Goal: Transaction & Acquisition: Purchase product/service

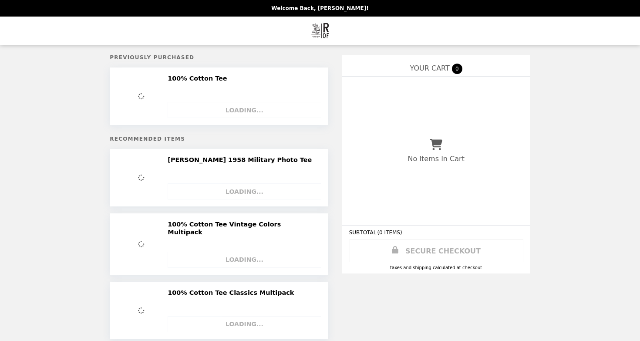
select select "**********"
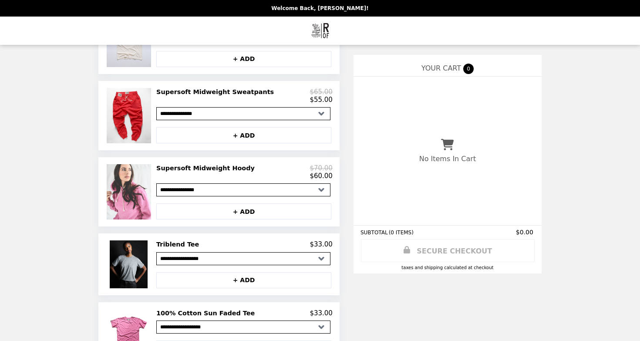
scroll to position [260, 0]
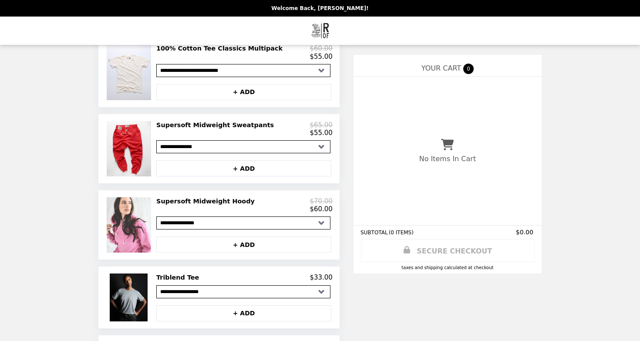
click at [191, 200] on h2 "Supersoft Midweight Hoody" at bounding box center [207, 201] width 102 height 8
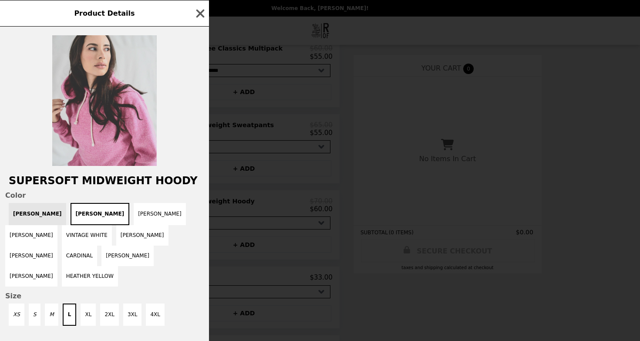
click at [140, 146] on img at bounding box center [104, 100] width 104 height 131
click at [108, 143] on img at bounding box center [104, 100] width 104 height 131
click at [123, 110] on img at bounding box center [104, 100] width 104 height 131
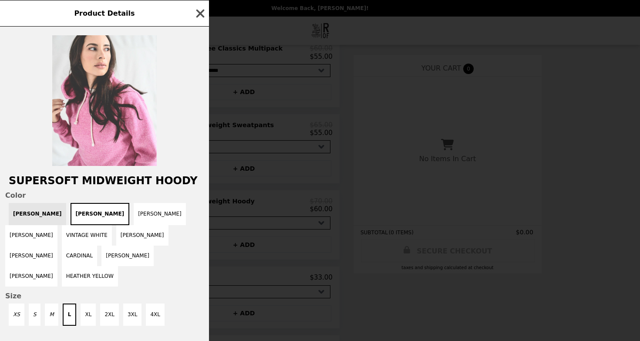
click at [201, 14] on icon "button" at bounding box center [200, 13] width 8 height 8
